Goal: Find specific fact

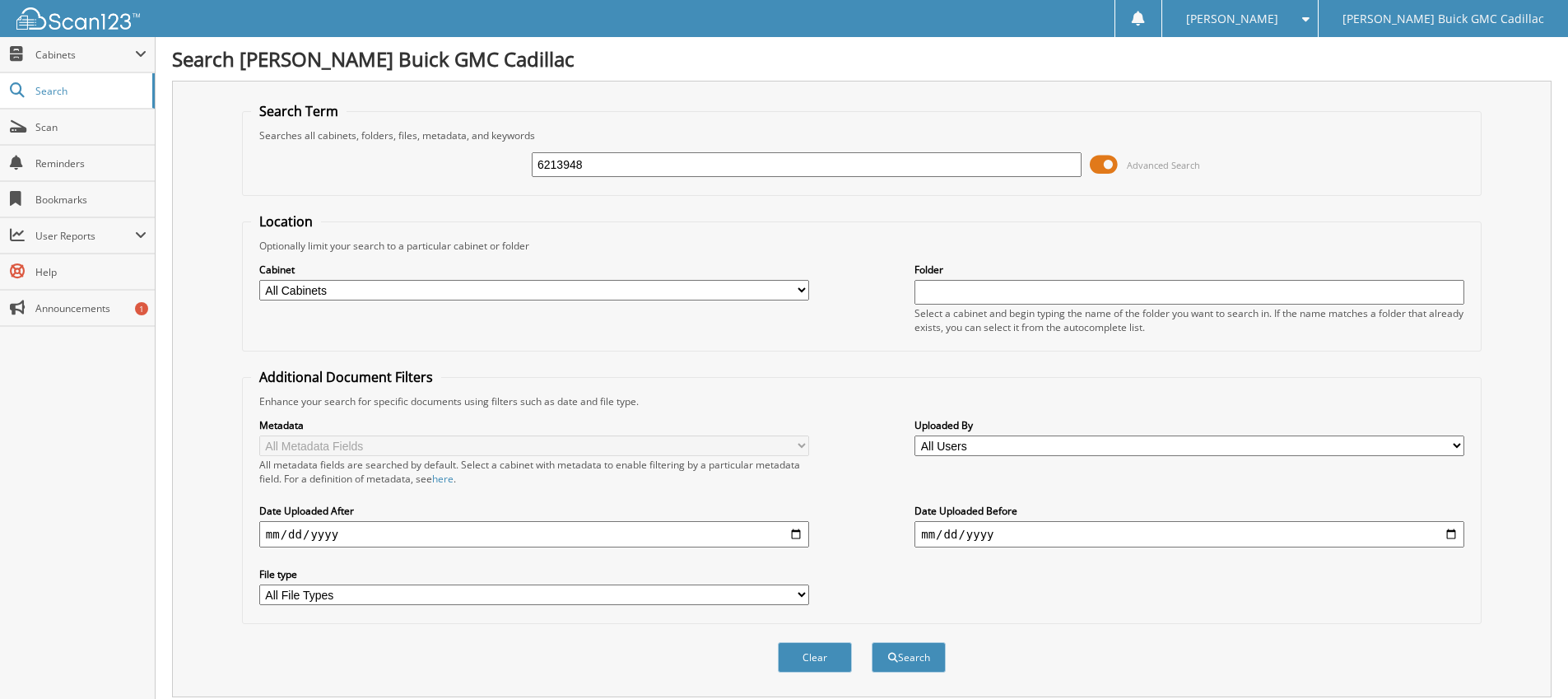
type input "6213948"
click at [872, 642] on button "Search" at bounding box center [909, 657] width 74 height 31
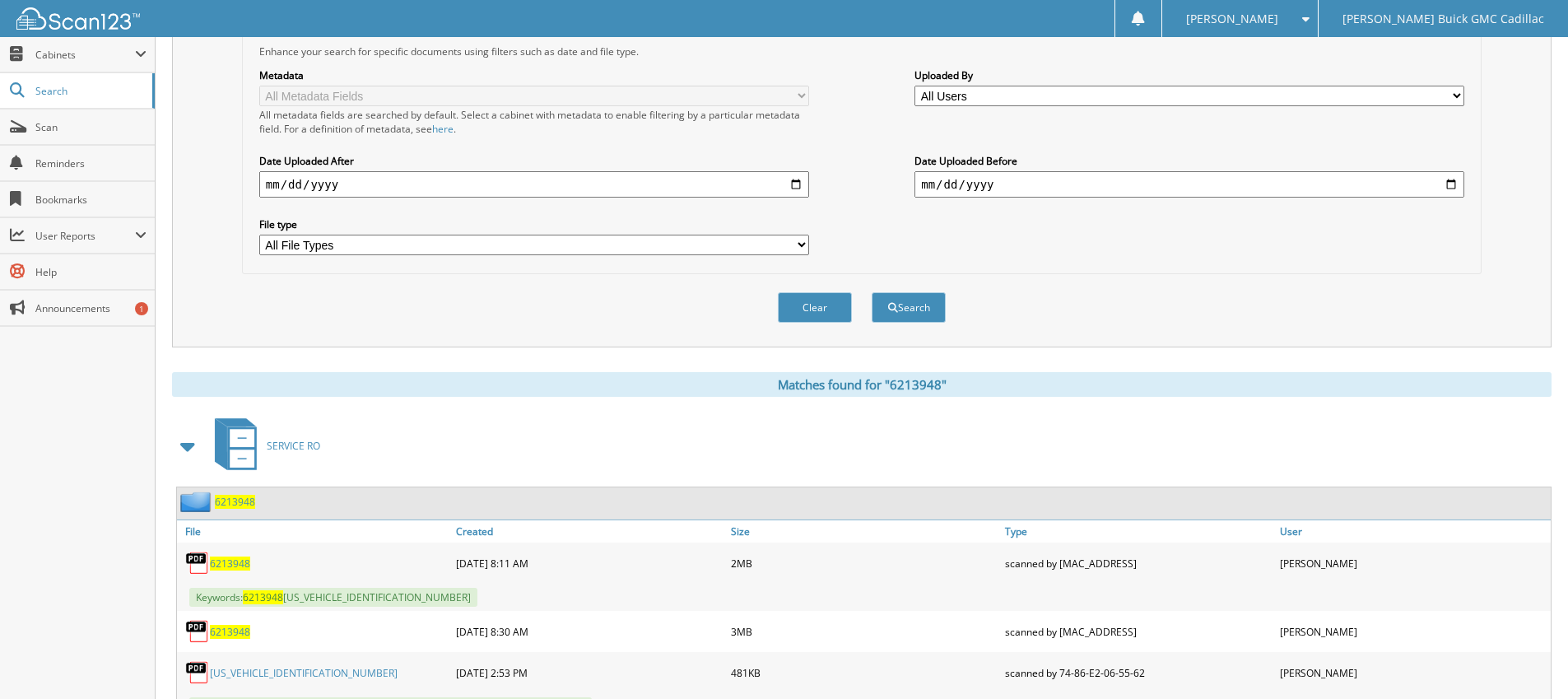
scroll to position [422, 0]
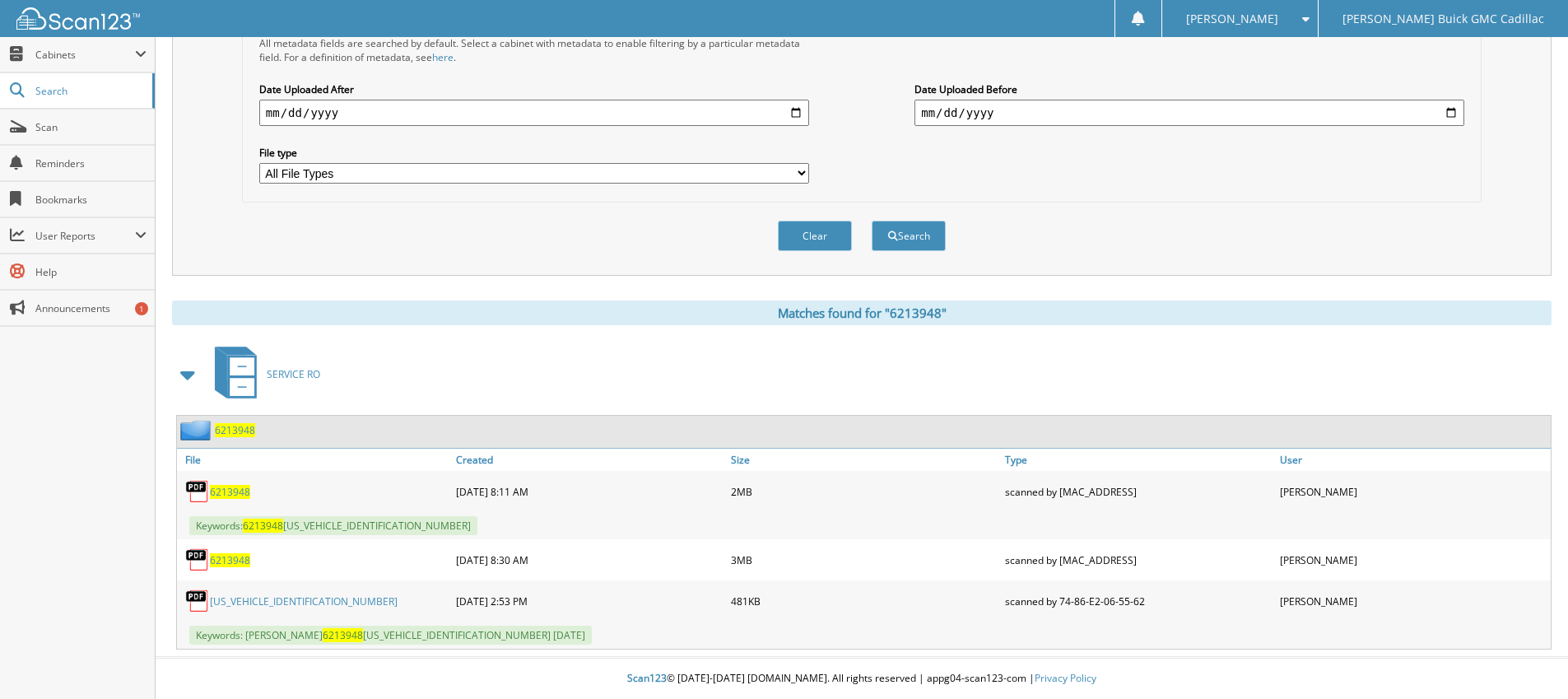
click at [243, 495] on span "6213948" at bounding box center [229, 492] width 40 height 14
click at [1018, 363] on div "SERVICE RO" at bounding box center [862, 374] width 1380 height 65
click at [223, 558] on span "6213948" at bounding box center [229, 560] width 40 height 14
